Goal: Find specific fact: Find specific fact

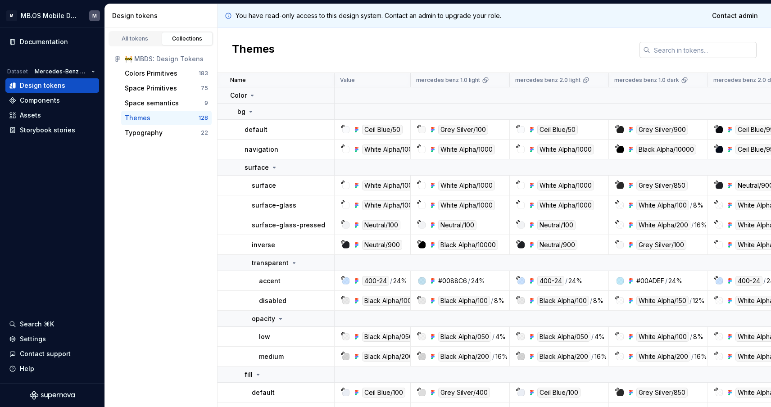
click at [669, 52] on input "text" at bounding box center [703, 50] width 106 height 16
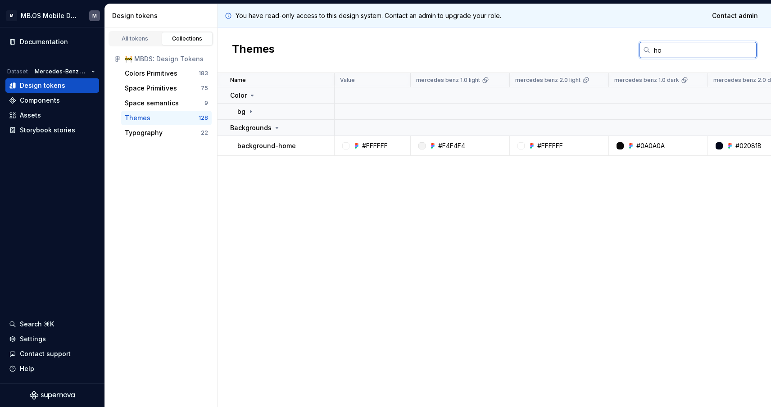
type input "h"
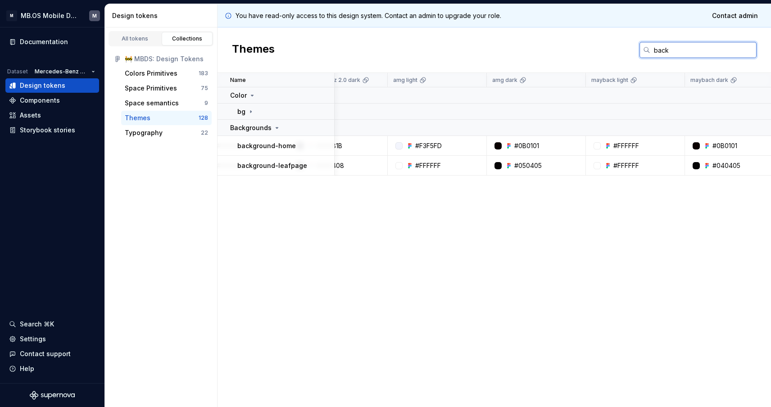
scroll to position [0, 414]
type input "back"
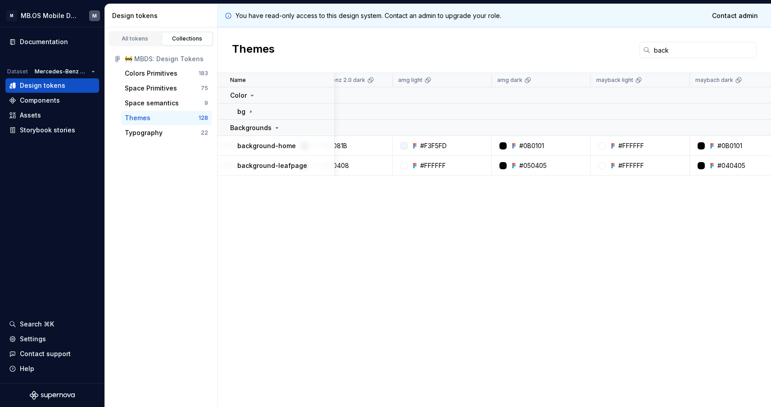
click at [431, 142] on div "#F3F5FD" at bounding box center [433, 145] width 27 height 9
click at [443, 186] on div "Name Value mercedes benz 1.0 light mercedes benz 2.0 light mercedes benz 1.0 da…" at bounding box center [493, 240] width 553 height 334
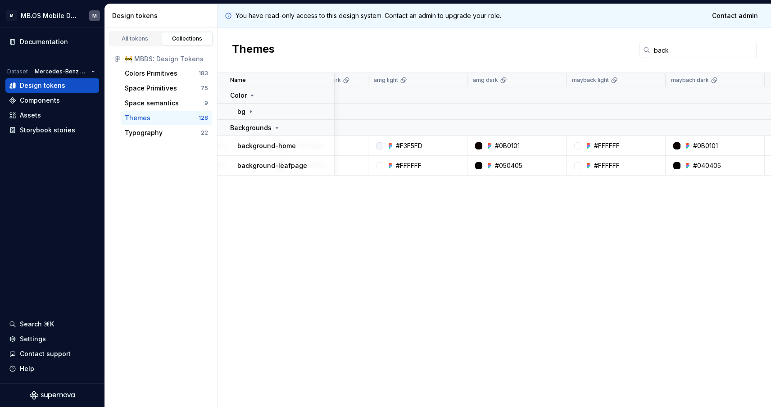
scroll to position [0, 440]
